Goal: Task Accomplishment & Management: Use online tool/utility

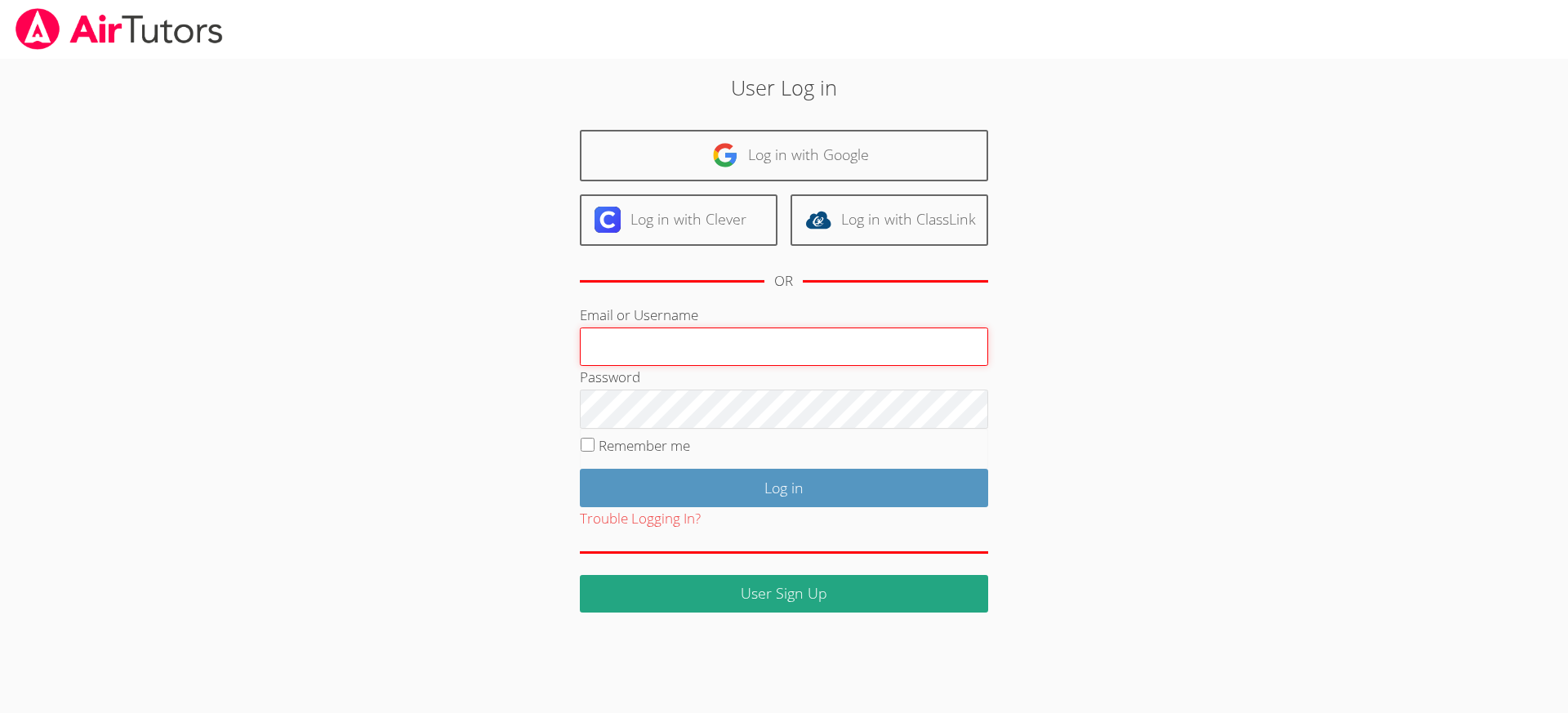
type input "[EMAIL_ADDRESS][DOMAIN_NAME]"
click at [586, 442] on input "Remember me" at bounding box center [588, 444] width 14 height 14
checkbox input "true"
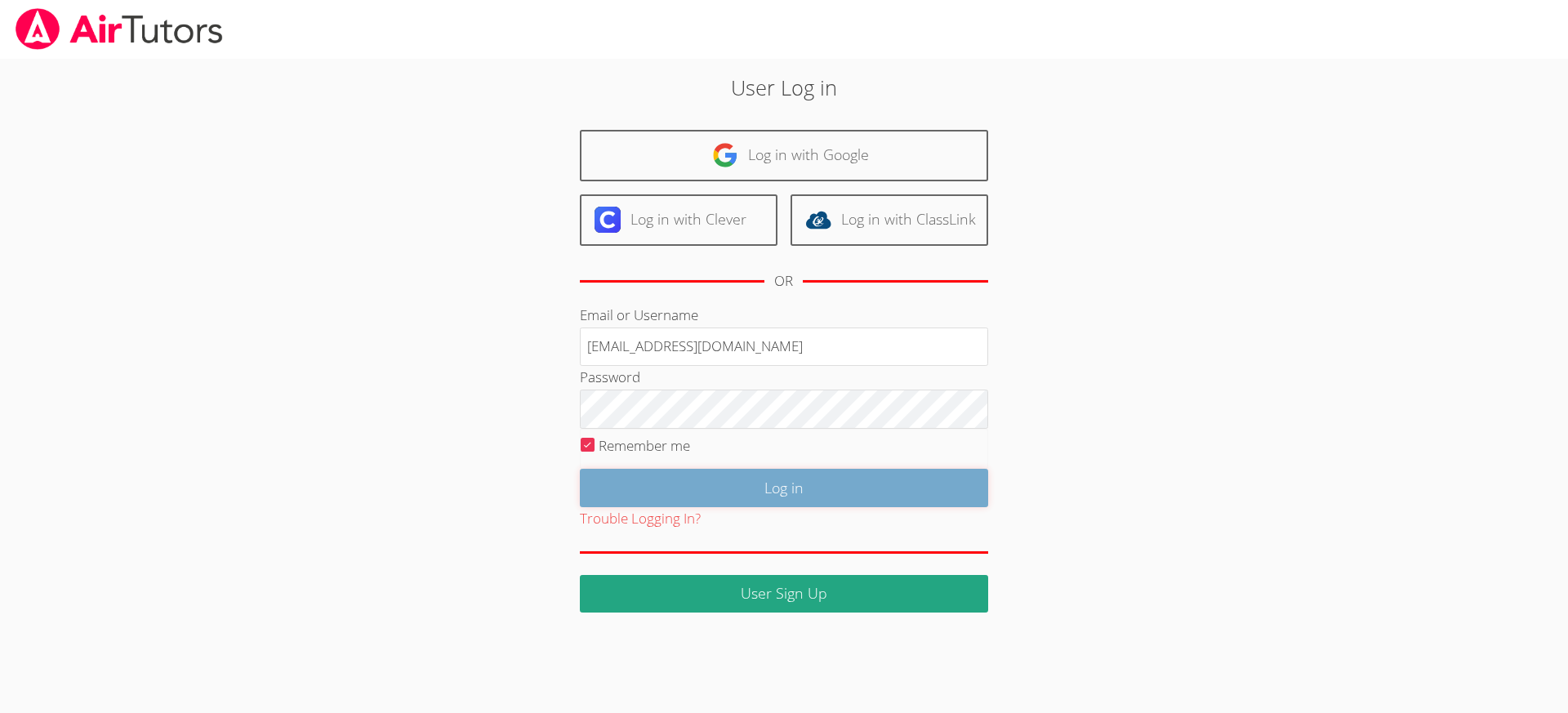
click at [666, 488] on input "Log in" at bounding box center [784, 488] width 409 height 39
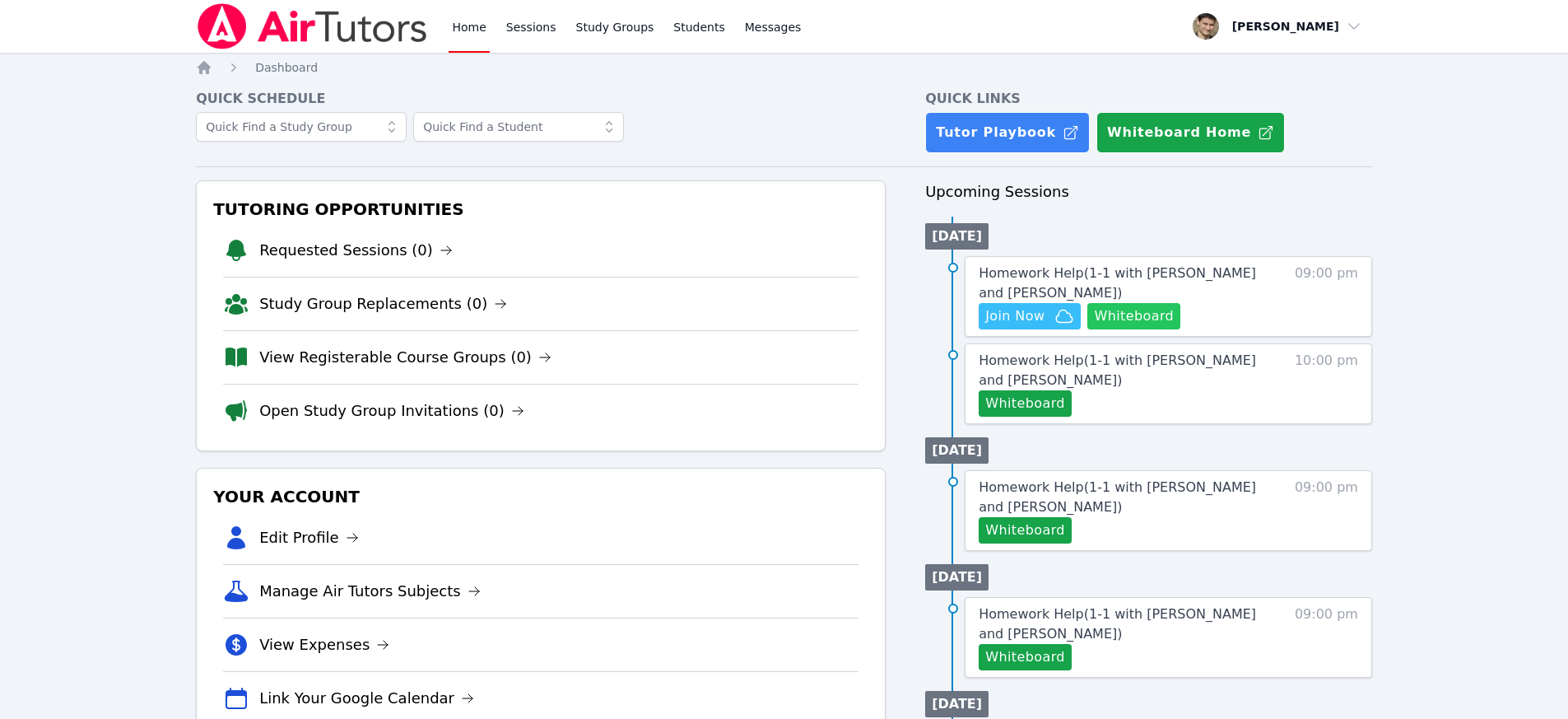
click at [1166, 316] on button "Whiteboard" at bounding box center [1134, 317] width 93 height 27
click at [1031, 324] on span "Join Now" at bounding box center [1015, 316] width 59 height 20
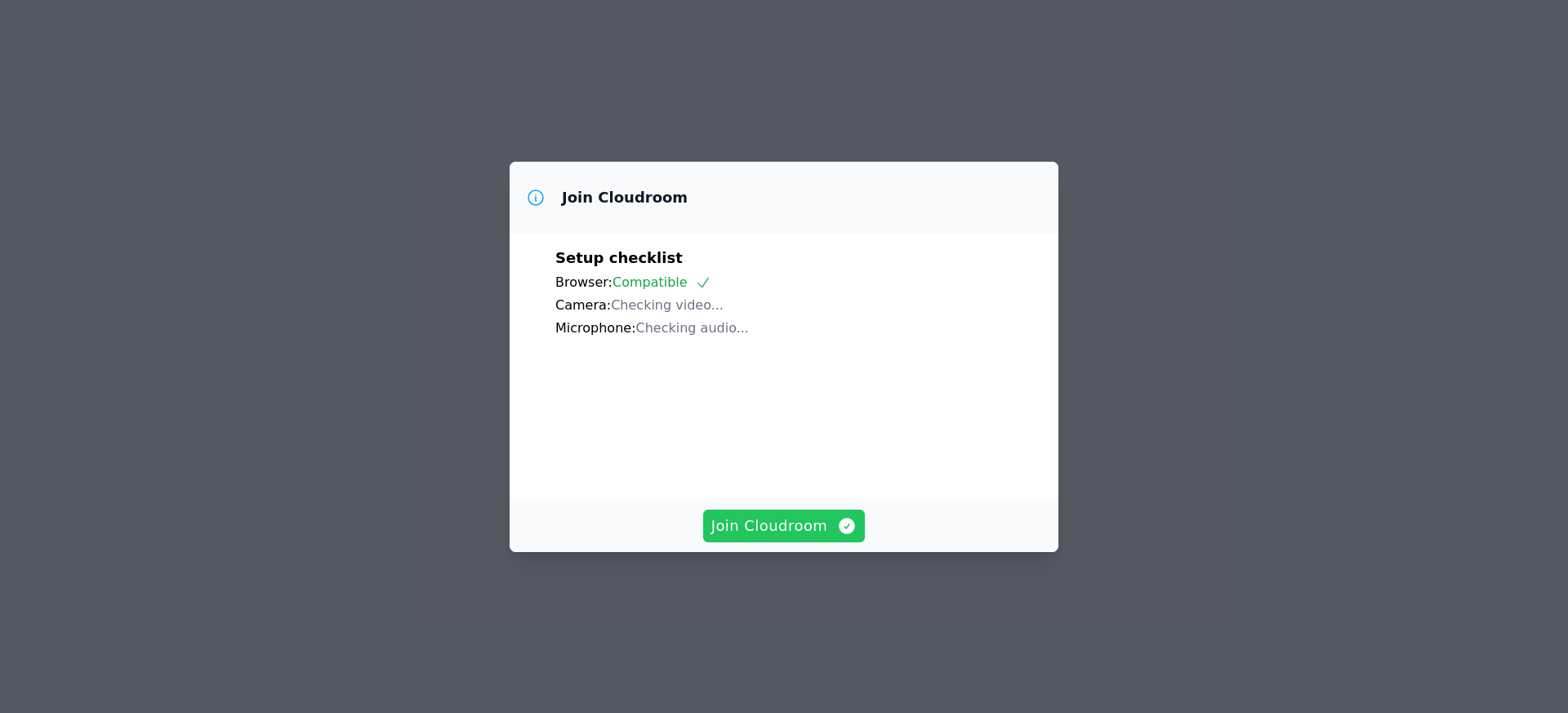
click at [769, 538] on span "Join Cloudroom" at bounding box center [784, 525] width 146 height 23
